Goal: Task Accomplishment & Management: Use online tool/utility

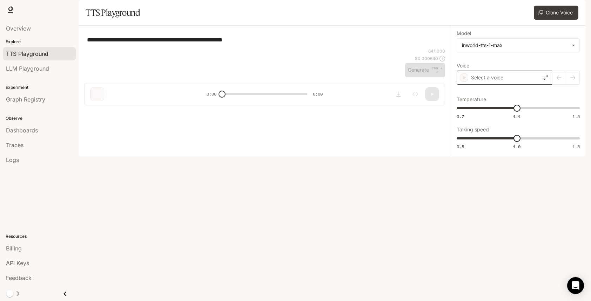
type input "**********"
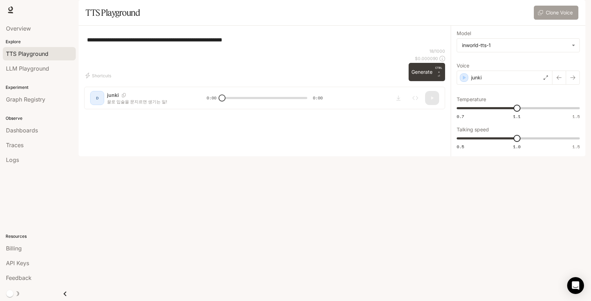
click at [553, 20] on button "Clone Voice" at bounding box center [556, 13] width 45 height 14
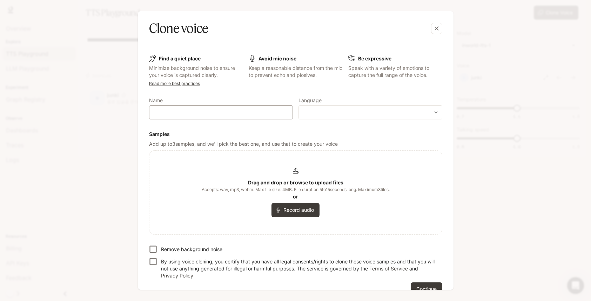
click at [192, 116] on div "​" at bounding box center [221, 112] width 144 height 14
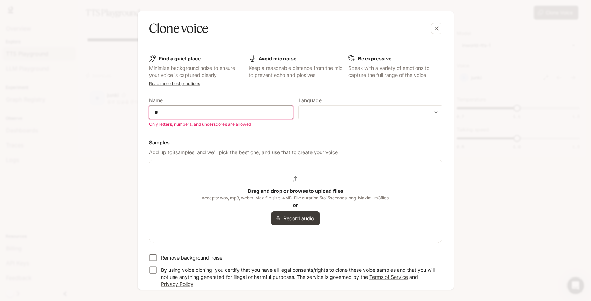
type input "*"
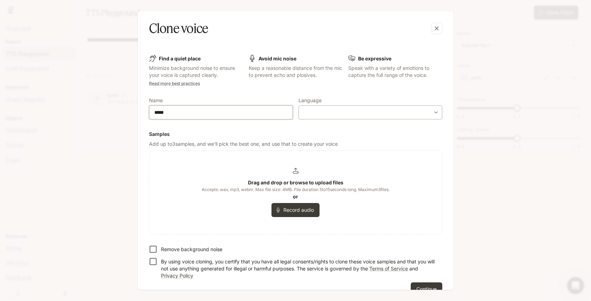
type input "*****"
click at [355, 112] on body "**********" at bounding box center [295, 150] width 591 height 301
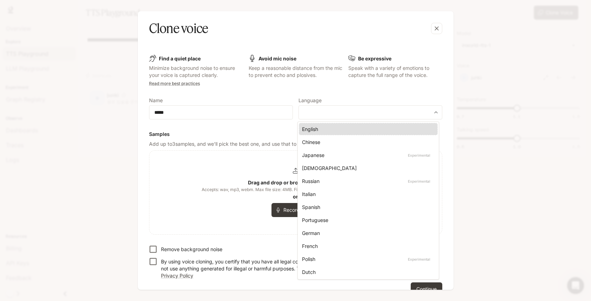
click at [313, 169] on div "[DEMOGRAPHIC_DATA]" at bounding box center [367, 167] width 130 height 7
type input "*****"
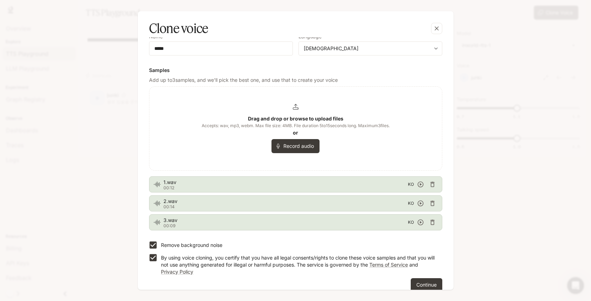
scroll to position [74, 0]
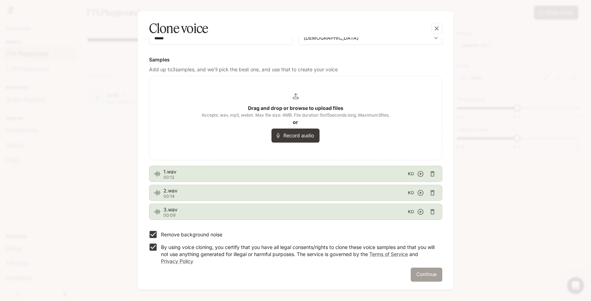
click at [424, 275] on button "Continue" at bounding box center [427, 274] width 32 height 14
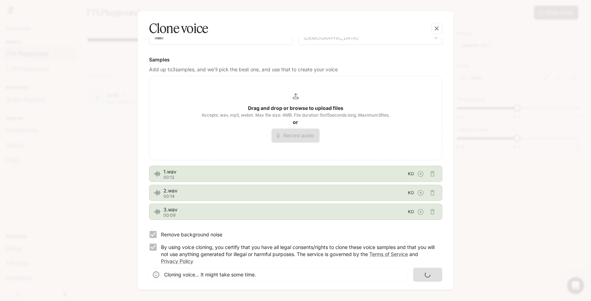
scroll to position [0, 0]
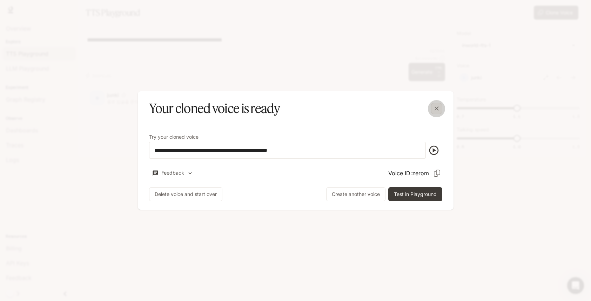
click at [440, 111] on icon "button" at bounding box center [436, 108] width 7 height 7
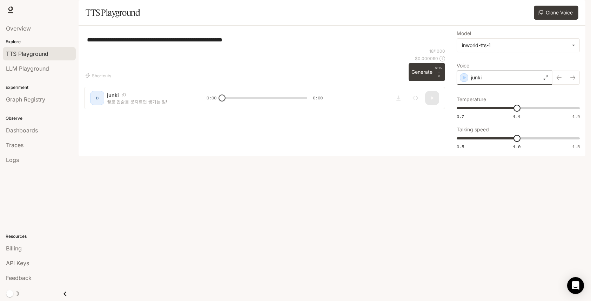
click at [524, 85] on div "junki" at bounding box center [505, 77] width 96 height 14
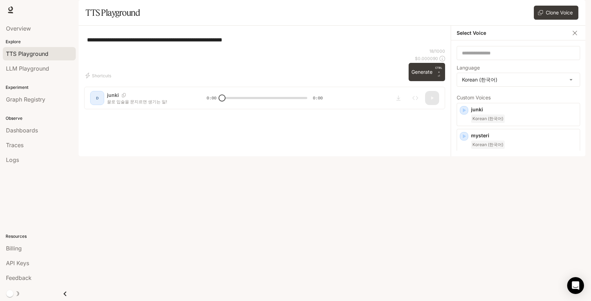
click at [527, 217] on p "zerom" at bounding box center [524, 213] width 106 height 7
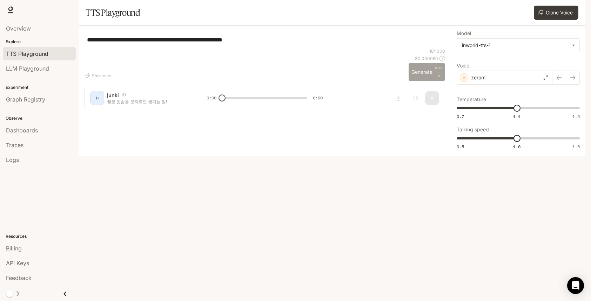
click at [423, 81] on button "Generate CTRL + ⏎" at bounding box center [427, 72] width 36 height 18
click at [540, 85] on div "zerom" at bounding box center [505, 77] width 96 height 14
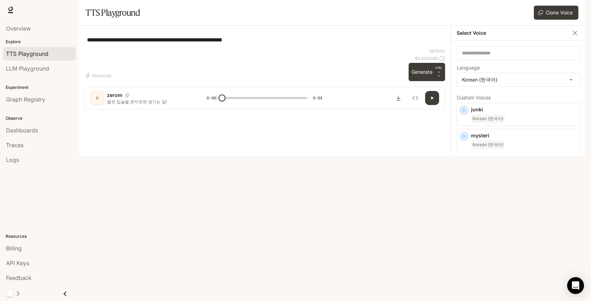
click at [463, 164] on icon "button" at bounding box center [464, 162] width 3 height 4
click at [503, 175] on span "Korean (한국어)" at bounding box center [488, 170] width 34 height 8
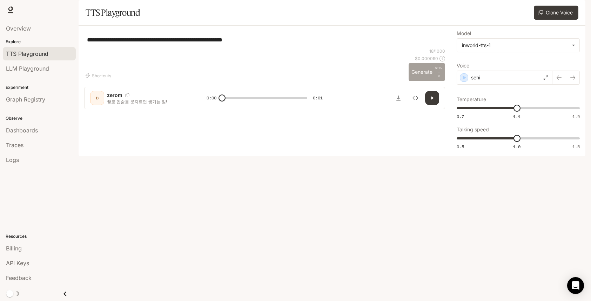
click at [425, 81] on button "Generate CTRL + ⏎" at bounding box center [427, 72] width 36 height 18
type input "*"
click at [546, 20] on button "Clone Voice" at bounding box center [556, 13] width 45 height 14
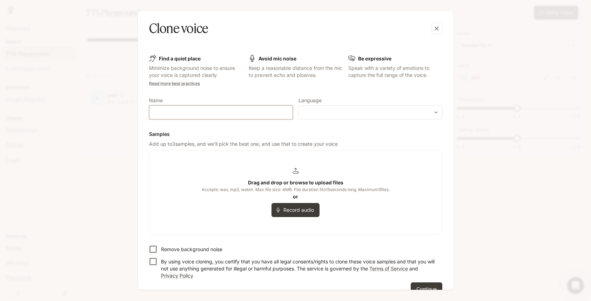
click at [245, 113] on input "text" at bounding box center [220, 112] width 143 height 7
type input "******"
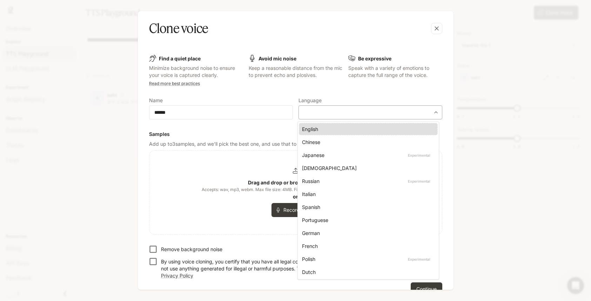
click at [370, 114] on body "**********" at bounding box center [295, 150] width 591 height 301
click at [332, 168] on div "[DEMOGRAPHIC_DATA]" at bounding box center [367, 167] width 130 height 7
type input "*****"
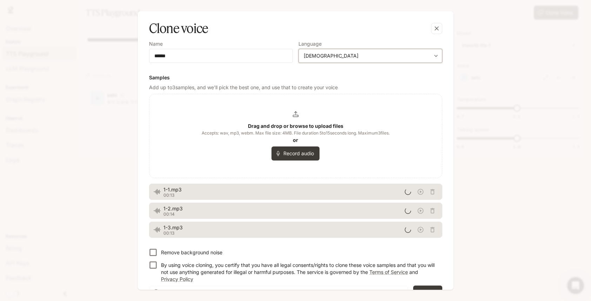
scroll to position [74, 0]
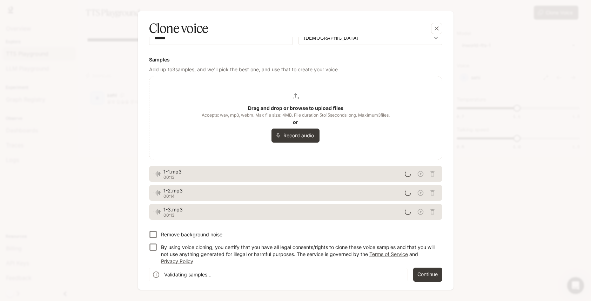
click at [170, 231] on p "Remove background noise" at bounding box center [191, 234] width 61 height 7
click at [177, 249] on p "By using voice cloning, you certify that you have all legal consents/rights to …" at bounding box center [299, 253] width 276 height 21
click at [428, 276] on button "Continue" at bounding box center [427, 274] width 32 height 14
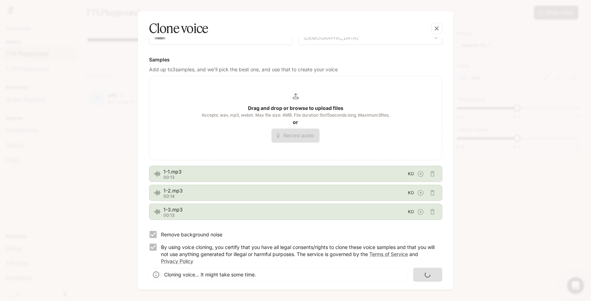
scroll to position [0, 0]
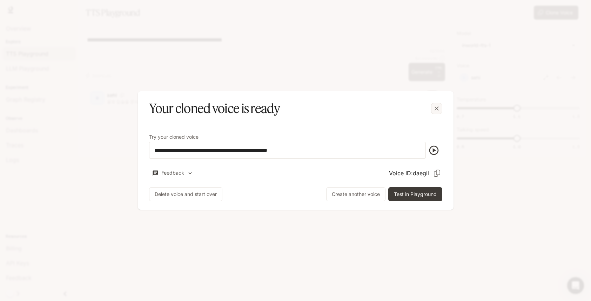
click at [437, 108] on icon "button" at bounding box center [436, 108] width 7 height 7
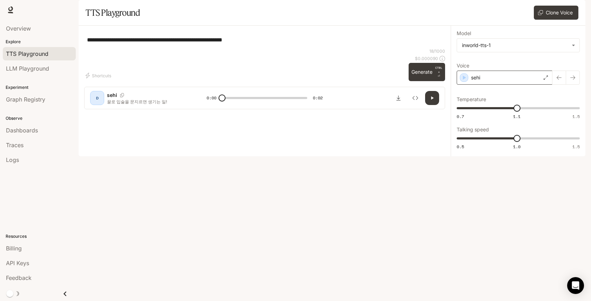
click at [502, 85] on div "sehi" at bounding box center [505, 77] width 96 height 14
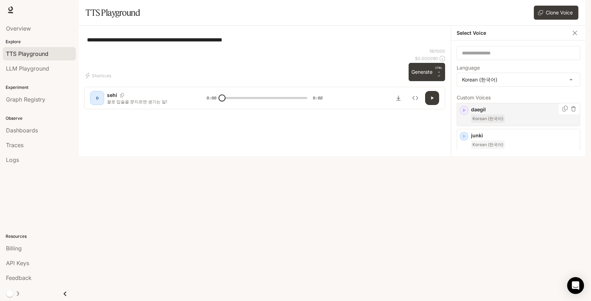
click at [503, 113] on p "daegil" at bounding box center [524, 109] width 106 height 7
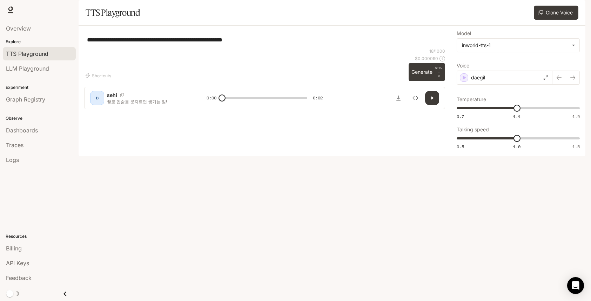
click at [432, 100] on icon "button" at bounding box center [432, 97] width 2 height 3
click at [432, 101] on icon "button" at bounding box center [432, 98] width 6 height 6
click at [426, 81] on button "Generate CTRL + ⏎" at bounding box center [427, 72] width 36 height 18
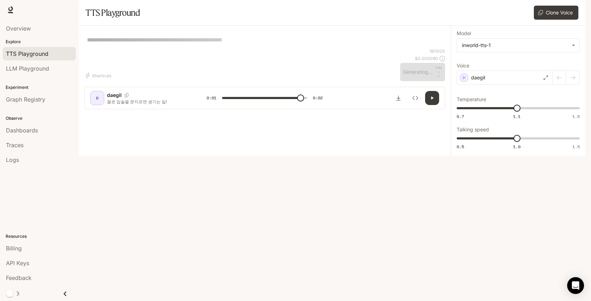
click at [433, 100] on icon "button" at bounding box center [432, 97] width 2 height 3
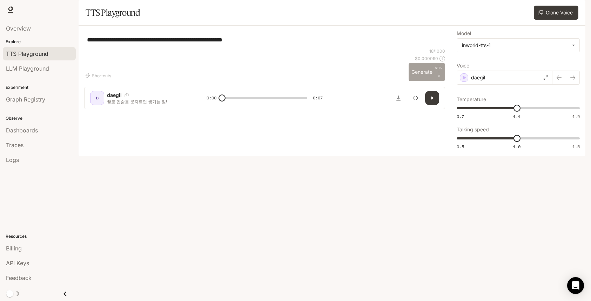
click at [426, 81] on button "Generate CTRL + ⏎" at bounding box center [427, 72] width 36 height 18
type input "*"
type input "***"
drag, startPoint x: 520, startPoint y: 128, endPoint x: 428, endPoint y: 135, distance: 91.8
click at [428, 135] on div "**********" at bounding box center [332, 91] width 507 height 130
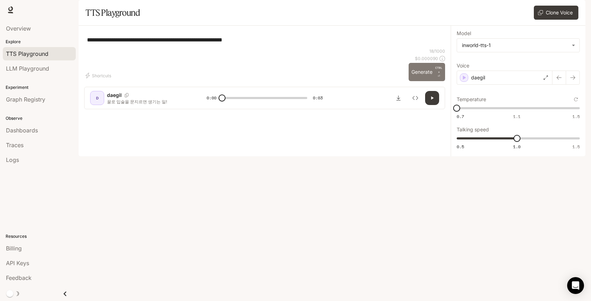
click at [429, 81] on button "Generate CTRL + ⏎" at bounding box center [427, 72] width 36 height 18
type input "*"
type input "***"
drag, startPoint x: 517, startPoint y: 158, endPoint x: 527, endPoint y: 159, distance: 10.5
click at [527, 142] on span "1.1" at bounding box center [528, 138] width 7 height 7
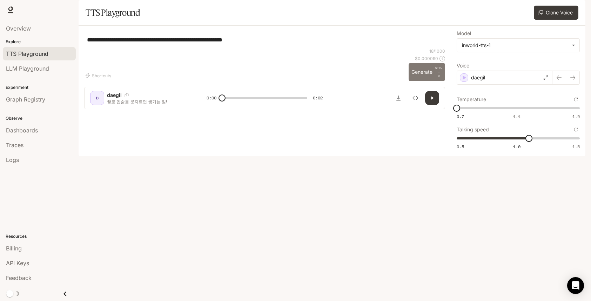
click at [428, 81] on button "Generate CTRL + ⏎" at bounding box center [427, 72] width 36 height 18
type input "*"
type input "***"
drag, startPoint x: 458, startPoint y: 128, endPoint x: 588, endPoint y: 126, distance: 129.4
click at [588, 126] on div "**********" at bounding box center [295, 150] width 591 height 301
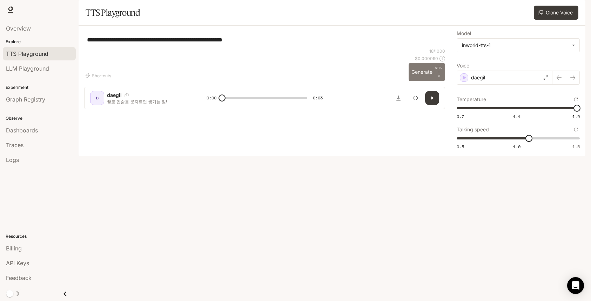
click at [434, 81] on button "Generate CTRL + ⏎" at bounding box center [427, 72] width 36 height 18
type input "*"
type input "***"
drag, startPoint x: 575, startPoint y: 129, endPoint x: 517, endPoint y: 132, distance: 58.3
click at [517, 112] on span "1.1" at bounding box center [516, 108] width 7 height 7
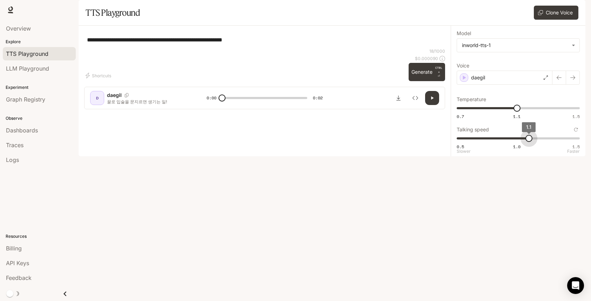
type input "*"
drag, startPoint x: 529, startPoint y: 159, endPoint x: 518, endPoint y: 159, distance: 10.5
click at [518, 142] on span "1" at bounding box center [516, 138] width 7 height 7
click at [519, 85] on div "daegil" at bounding box center [505, 77] width 96 height 14
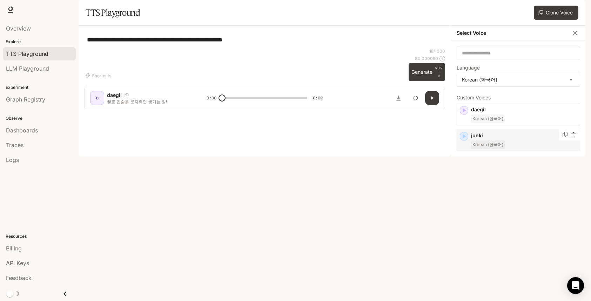
click at [505, 149] on div "Korean (한국어)" at bounding box center [524, 144] width 106 height 8
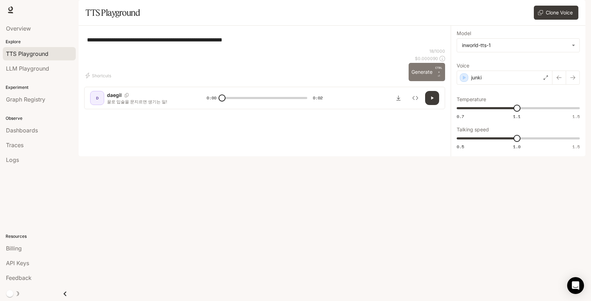
click at [429, 81] on button "Generate CTRL + ⏎" at bounding box center [427, 72] width 36 height 18
type input "*"
type input "***"
drag, startPoint x: 516, startPoint y: 125, endPoint x: 412, endPoint y: 136, distance: 105.1
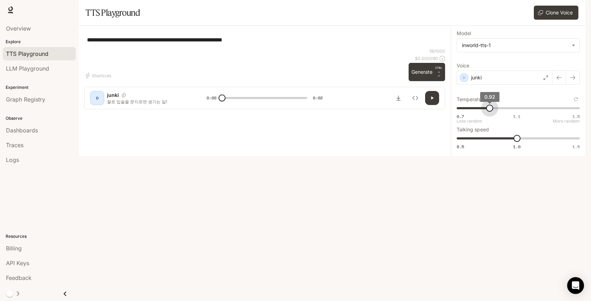
click at [412, 136] on div "**********" at bounding box center [332, 91] width 507 height 130
click at [432, 81] on button "Generate CTRL + ⏎" at bounding box center [427, 72] width 36 height 18
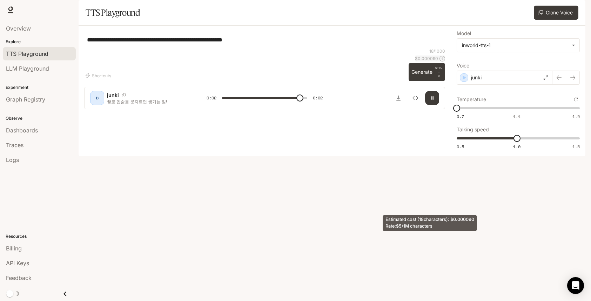
type input "*"
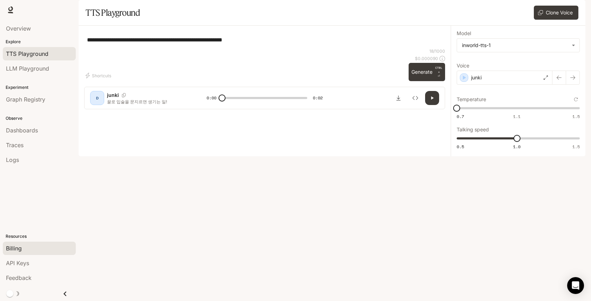
click at [21, 248] on span "Billing" at bounding box center [14, 248] width 16 height 8
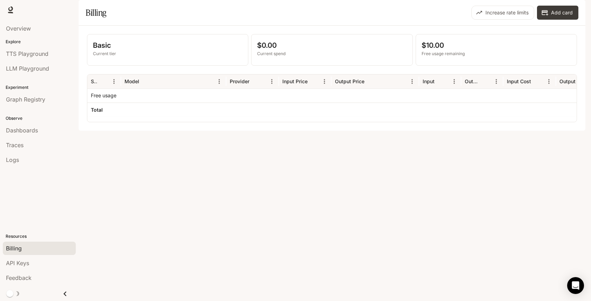
click at [443, 51] on p "$10.00" at bounding box center [496, 45] width 149 height 11
click at [152, 51] on p "Basic" at bounding box center [167, 45] width 149 height 11
click at [327, 58] on div "$0.00 Current spend" at bounding box center [331, 49] width 161 height 31
click at [26, 127] on span "Dashboards" at bounding box center [22, 130] width 32 height 8
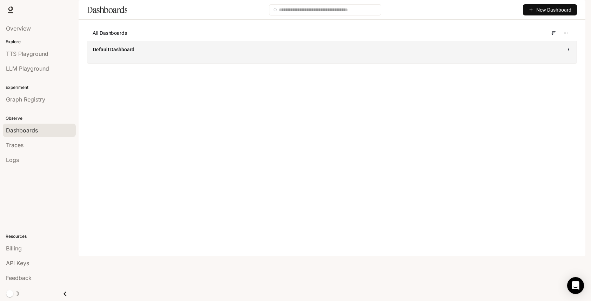
click at [229, 54] on div "Default Dashboard" at bounding box center [332, 49] width 478 height 8
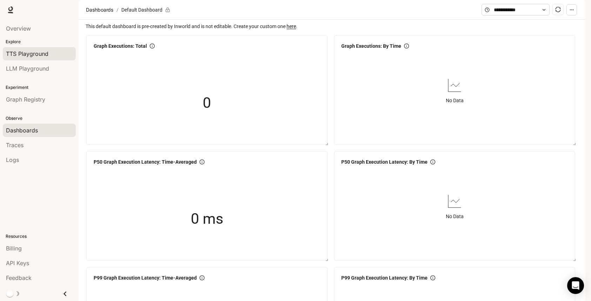
click at [26, 55] on span "TTS Playground" at bounding box center [27, 53] width 42 height 8
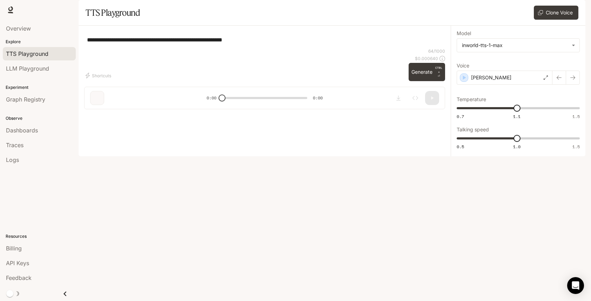
type textarea "**********"
type input "**********"
type input "***"
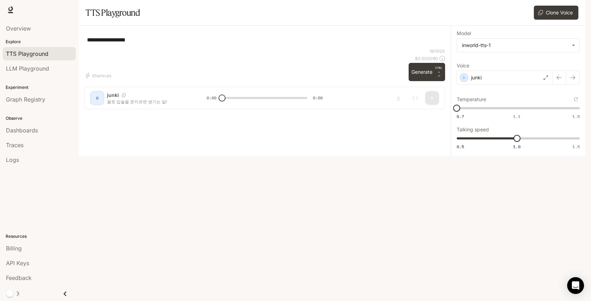
click at [283, 48] on div "**********" at bounding box center [264, 39] width 361 height 17
click at [427, 81] on button "Generate CTRL + ⏎" at bounding box center [427, 72] width 36 height 18
type input "*"
type input "***"
drag, startPoint x: 459, startPoint y: 127, endPoint x: 431, endPoint y: 130, distance: 27.5
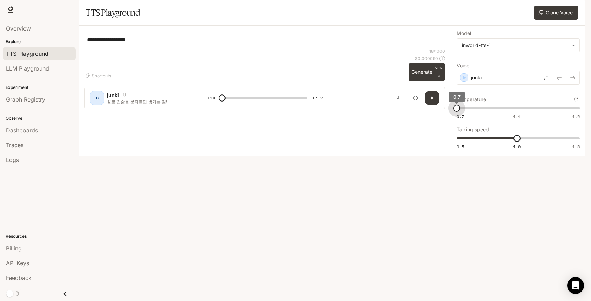
click at [432, 130] on div "**********" at bounding box center [332, 91] width 507 height 130
click at [526, 85] on div "junki" at bounding box center [505, 77] width 96 height 14
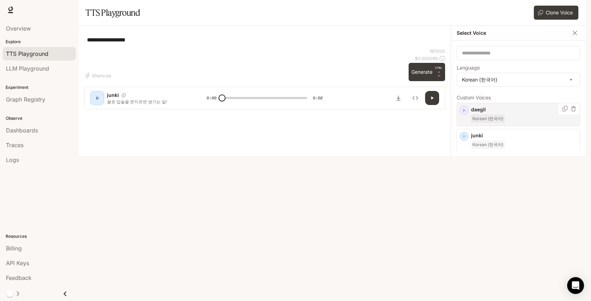
click at [514, 113] on p "daegil" at bounding box center [524, 109] width 106 height 7
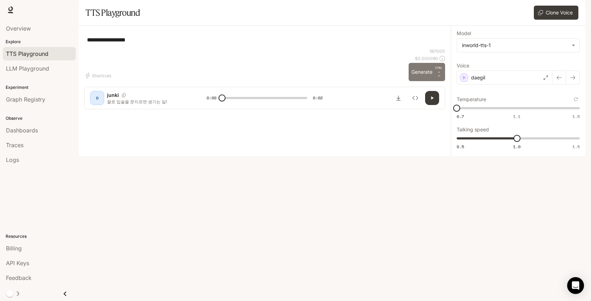
click at [424, 81] on button "Generate CTRL + ⏎" at bounding box center [427, 72] width 36 height 18
click at [514, 85] on div "daegil" at bounding box center [505, 77] width 96 height 14
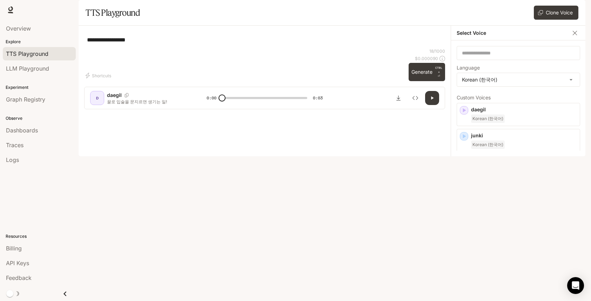
click at [509, 165] on p "mysteri" at bounding box center [524, 161] width 106 height 7
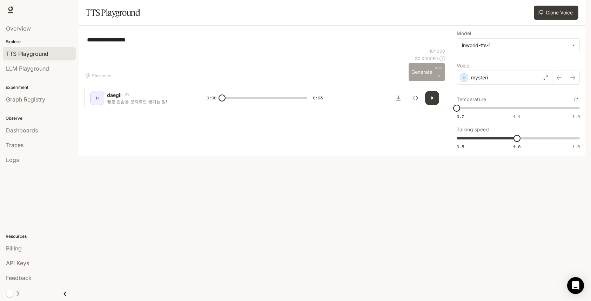
click at [419, 81] on button "Generate CTRL + ⏎" at bounding box center [427, 72] width 36 height 18
click at [509, 85] on div "mysteri" at bounding box center [505, 77] width 96 height 14
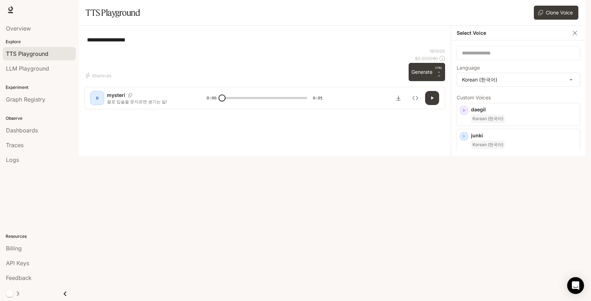
click at [504, 227] on div "Korean (한국어)" at bounding box center [524, 222] width 106 height 8
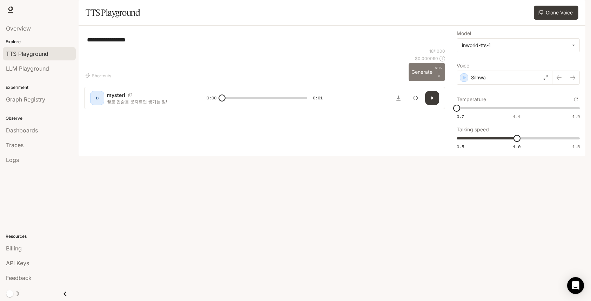
click at [422, 81] on button "Generate CTRL + ⏎" at bounding box center [427, 72] width 36 height 18
click at [502, 85] on div "Silhwa" at bounding box center [505, 77] width 96 height 14
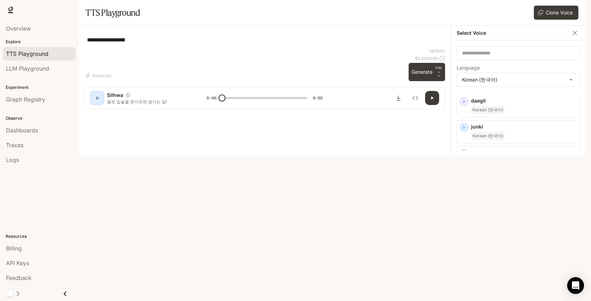
scroll to position [35, 0]
click at [510, 208] on p "zerom" at bounding box center [524, 204] width 106 height 7
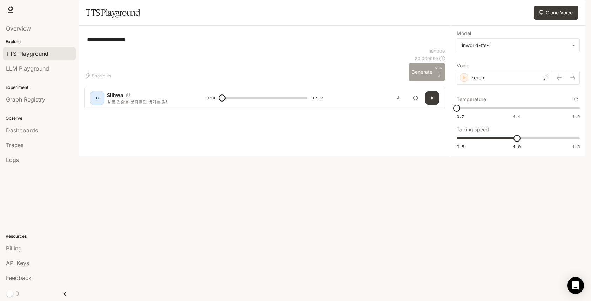
click at [418, 81] on button "Generate CTRL + ⏎" at bounding box center [427, 72] width 36 height 18
click at [498, 85] on div "zerom" at bounding box center [505, 77] width 96 height 14
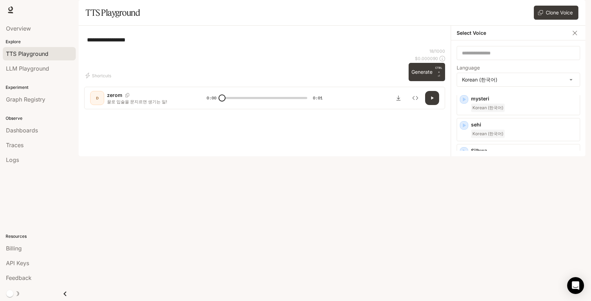
scroll to position [70, 0]
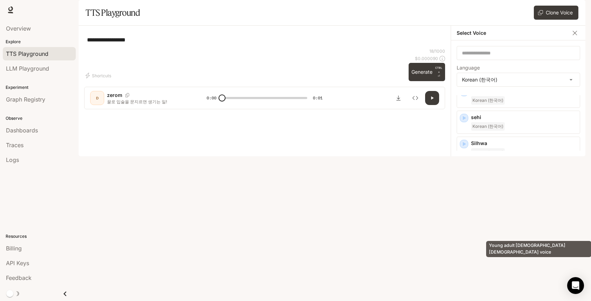
click at [524, 222] on p "Young adult [DEMOGRAPHIC_DATA] [DEMOGRAPHIC_DATA] voice" at bounding box center [524, 215] width 106 height 13
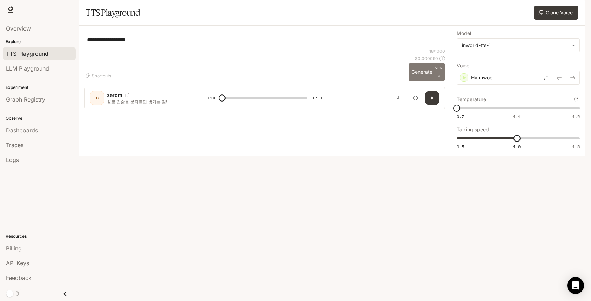
click at [418, 81] on button "Generate CTRL + ⏎" at bounding box center [427, 72] width 36 height 18
type input "*"
click at [543, 85] on div "Hyunwoo" at bounding box center [505, 77] width 96 height 14
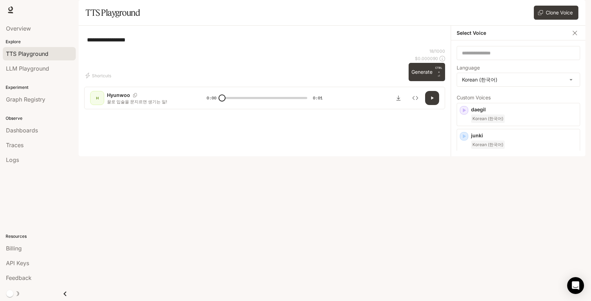
scroll to position [35, 0]
click at [571, 206] on icon "button" at bounding box center [573, 203] width 4 height 5
click at [571, 111] on icon "button" at bounding box center [573, 108] width 5 height 5
